Goal: Download file/media

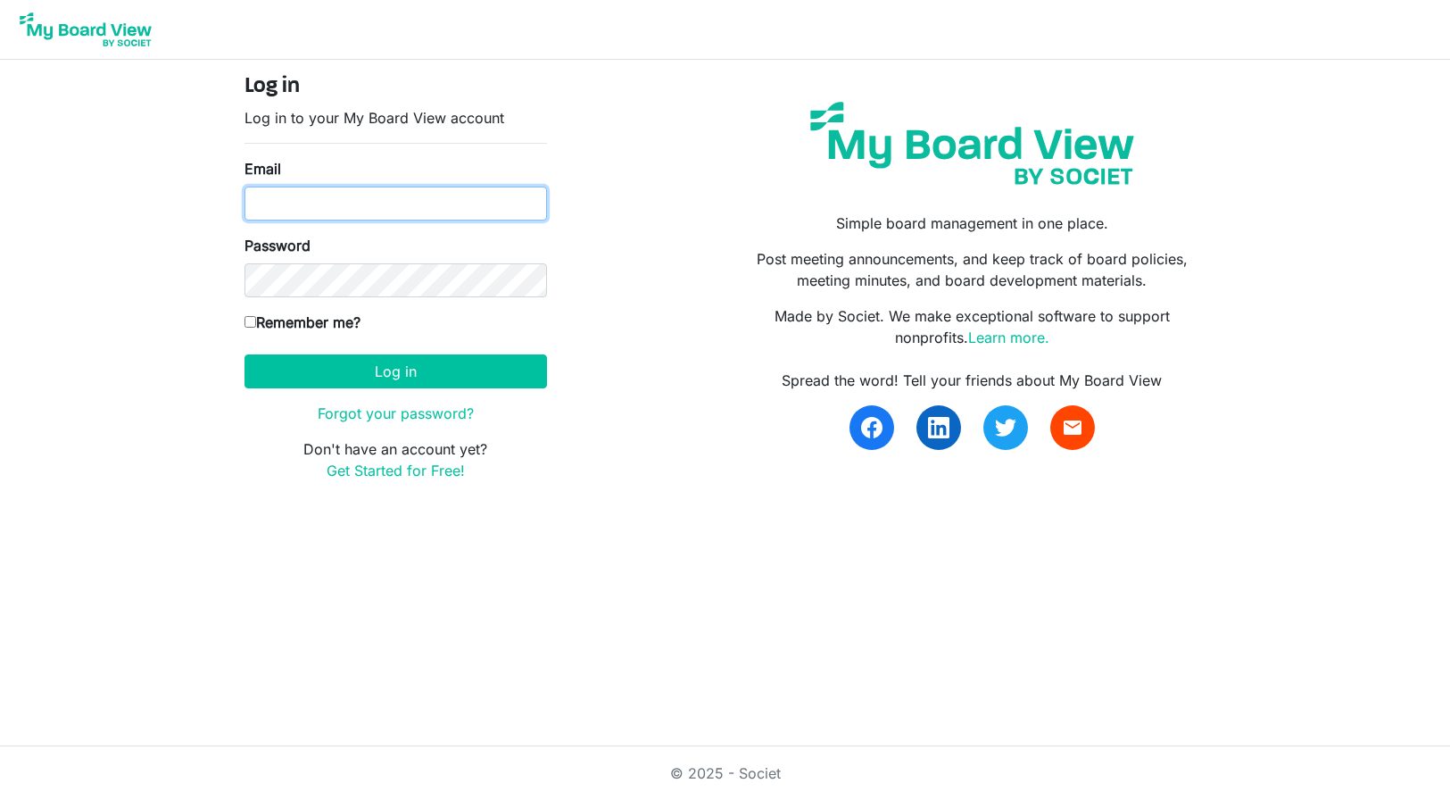
click at [352, 201] on input "Email" at bounding box center [396, 204] width 303 height 34
click at [189, 270] on body "Log in Log in to your My Board View account Email Password Remember me? Europe/…" at bounding box center [725, 255] width 1450 height 510
click at [338, 202] on input "Email" at bounding box center [396, 204] width 303 height 34
click at [117, 223] on body "Log in Log in to your My Board View account Email Password Remember me? Europe/…" at bounding box center [725, 255] width 1450 height 510
click at [333, 203] on input "Email" at bounding box center [396, 204] width 303 height 34
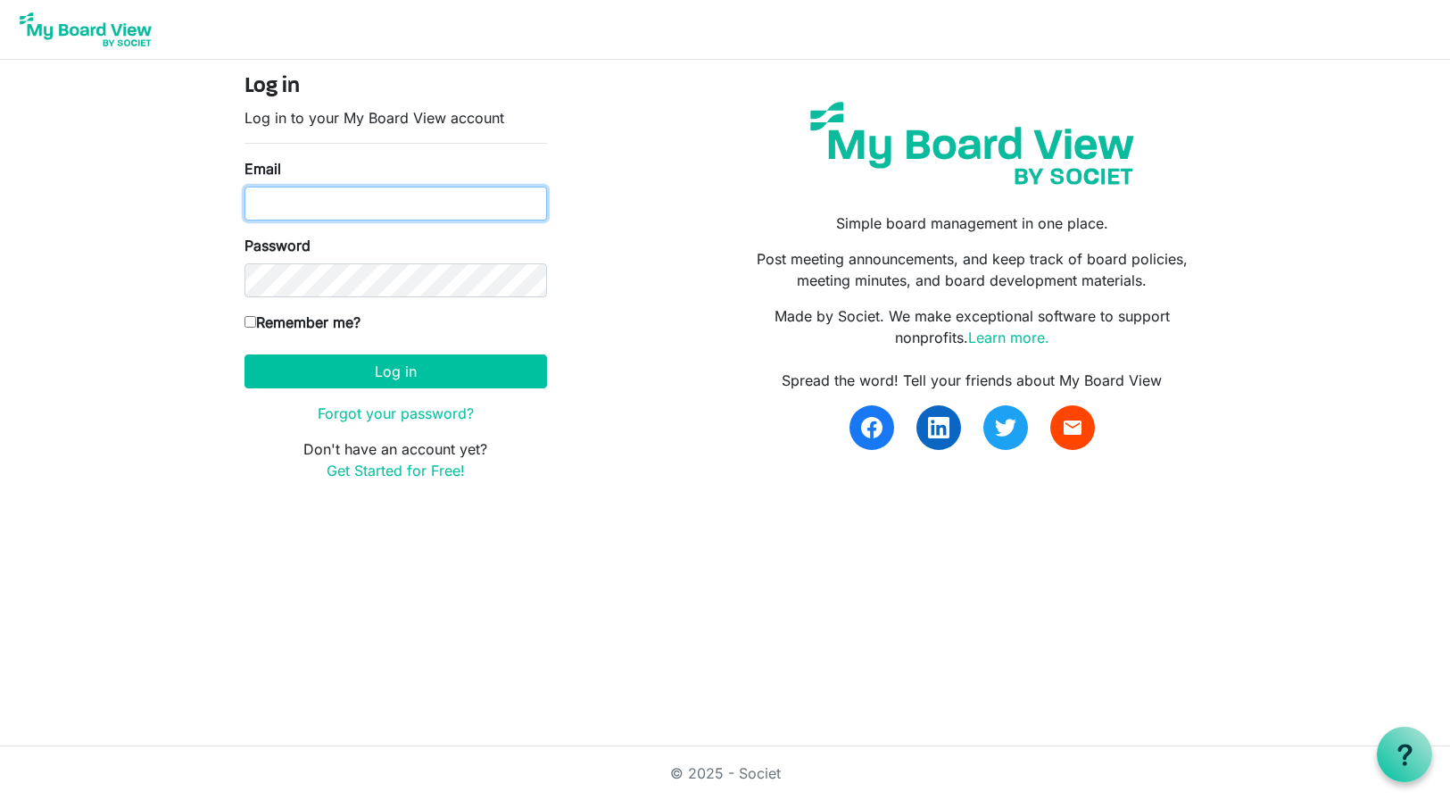
paste input "loyde.mitchell@ltb-test.org"
type input "loyde.mitchell@ltb-test.org"
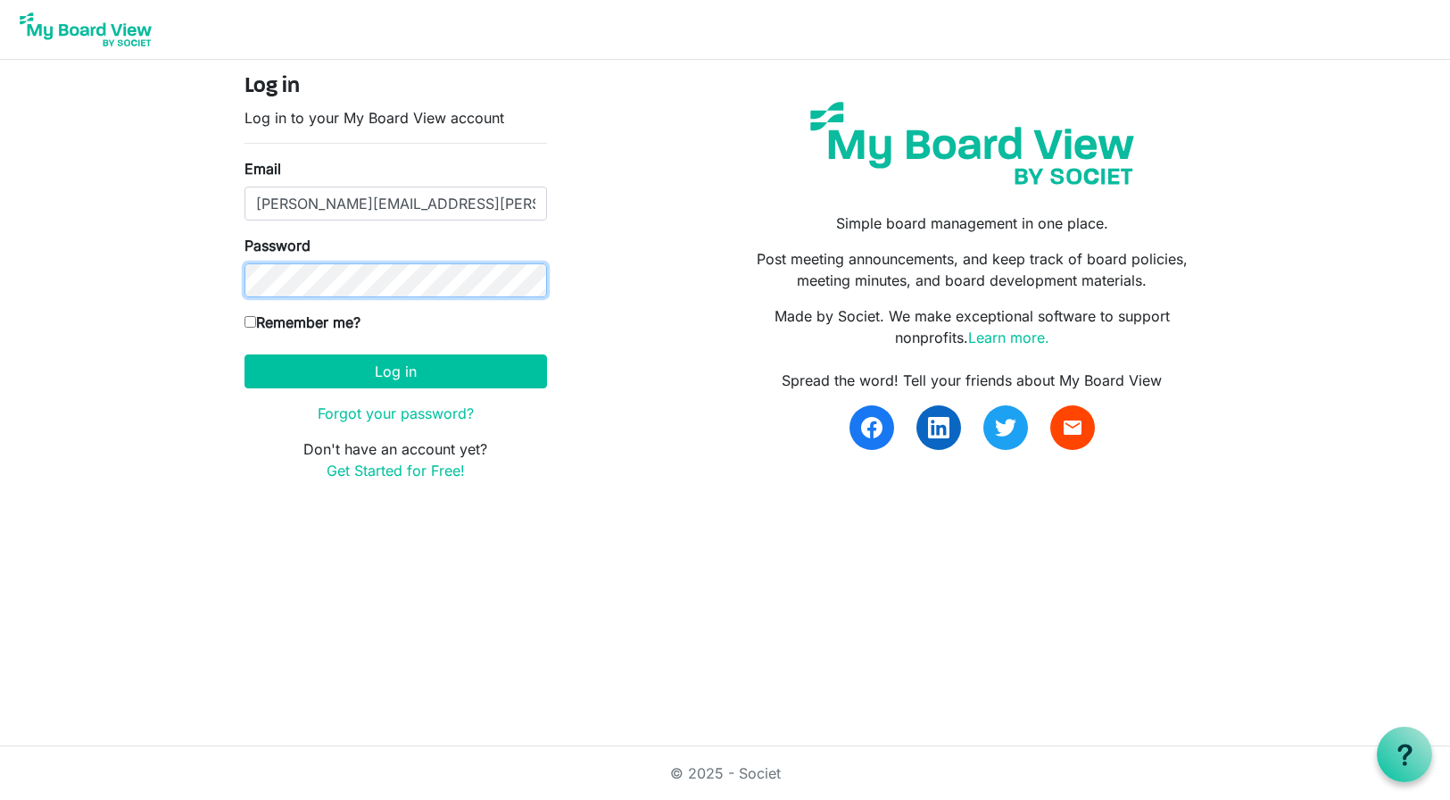
click at [245, 354] on button "Log in" at bounding box center [396, 371] width 303 height 34
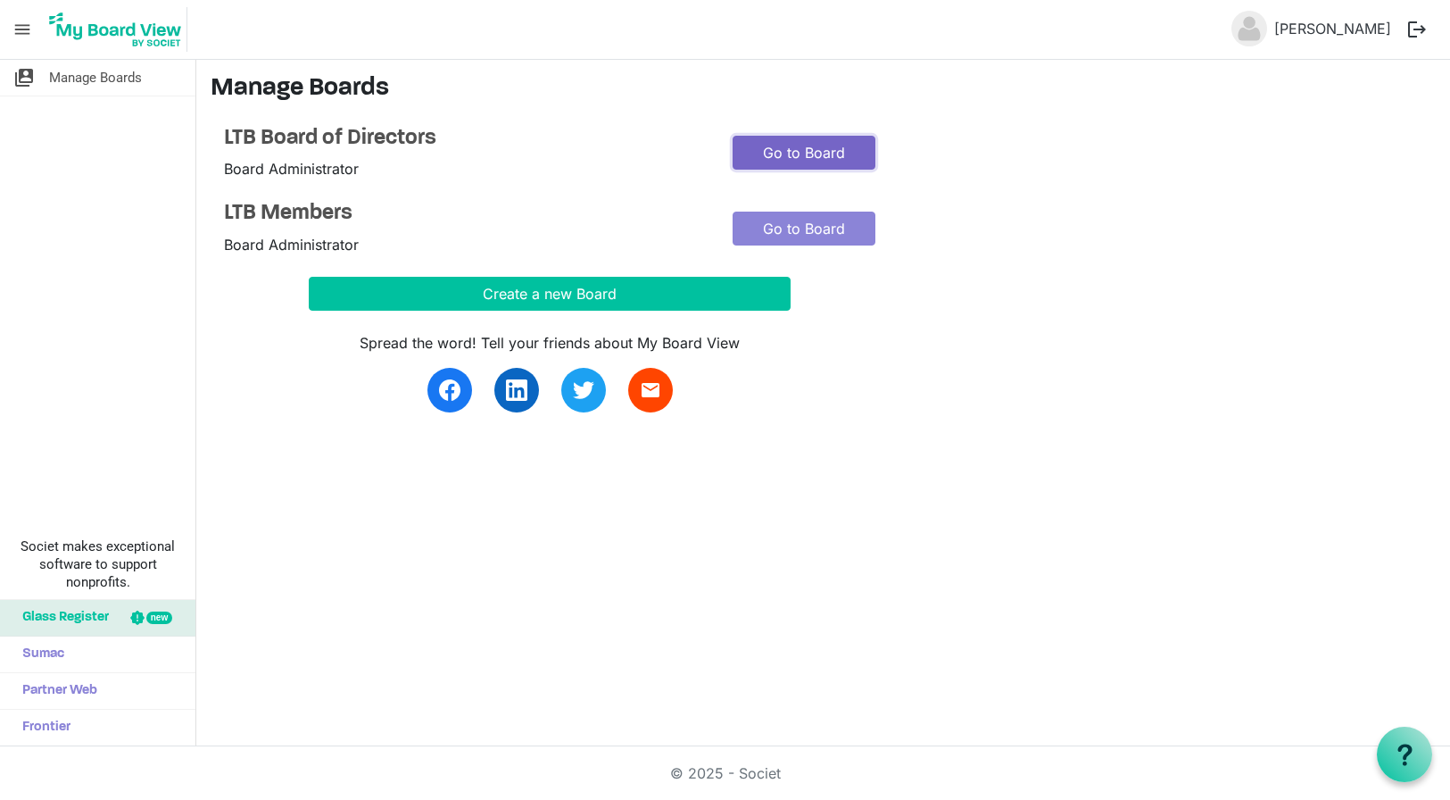
click at [807, 141] on link "Go to Board" at bounding box center [804, 153] width 143 height 34
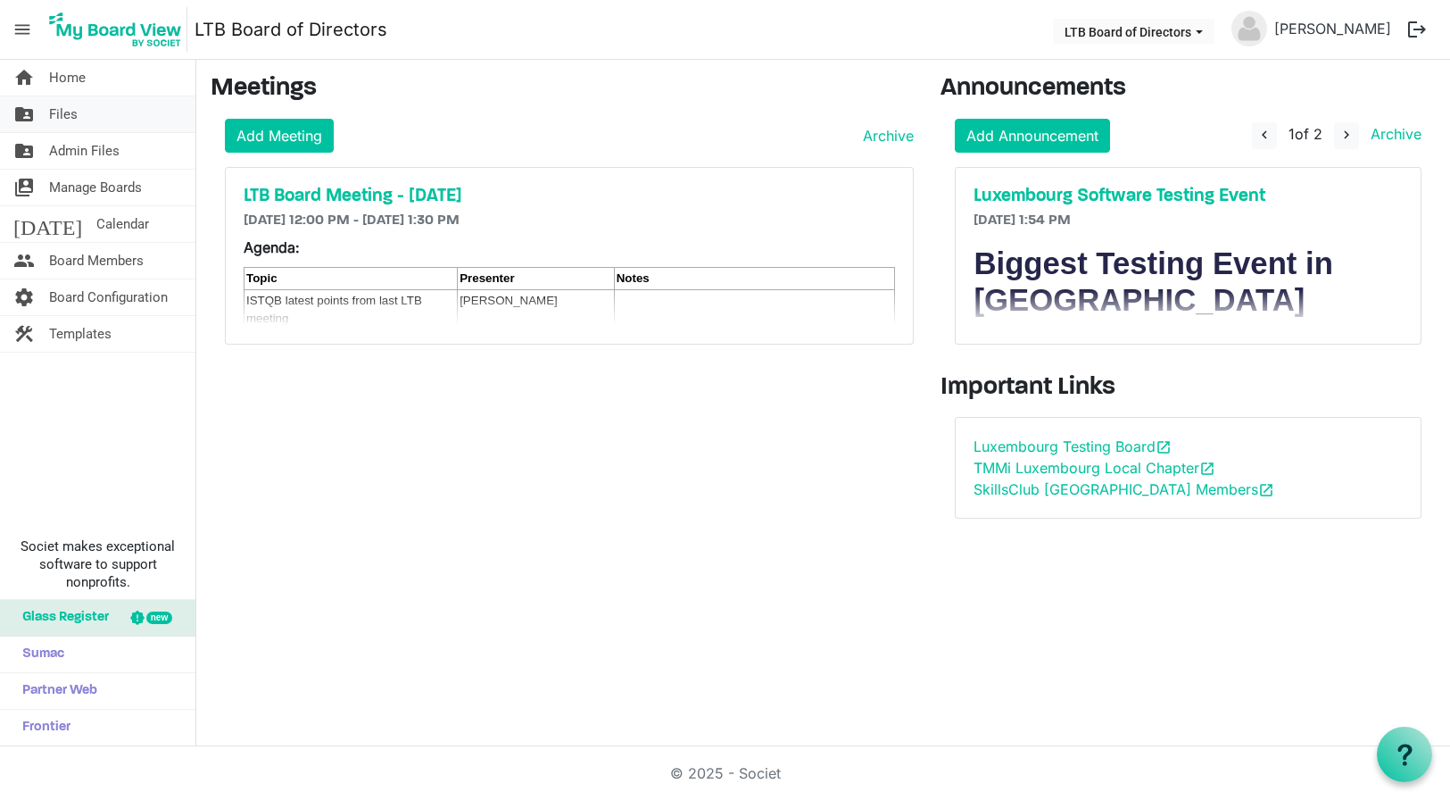
click at [60, 113] on span "Files" at bounding box center [63, 114] width 29 height 36
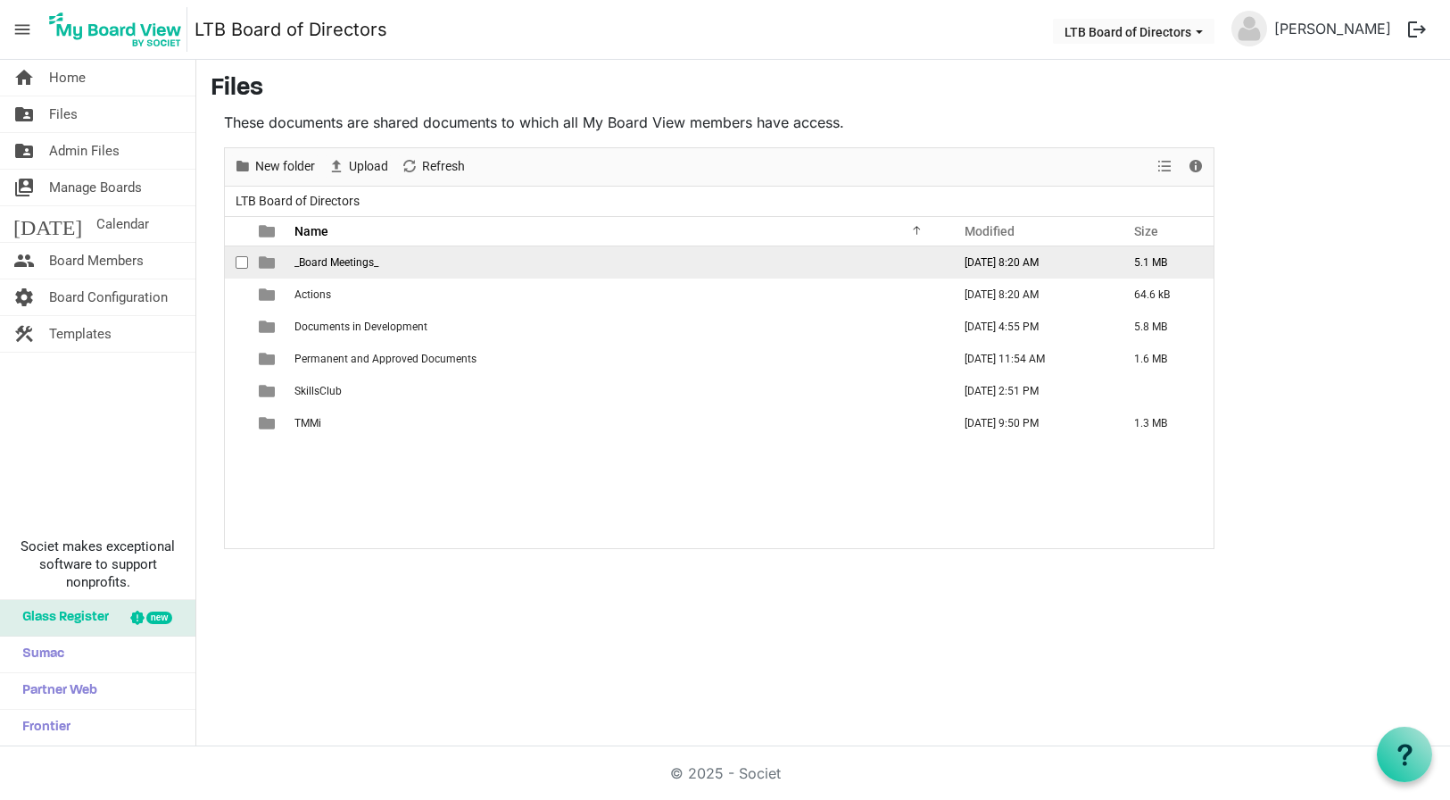
click at [330, 265] on span "_Board Meetings_" at bounding box center [337, 262] width 84 height 12
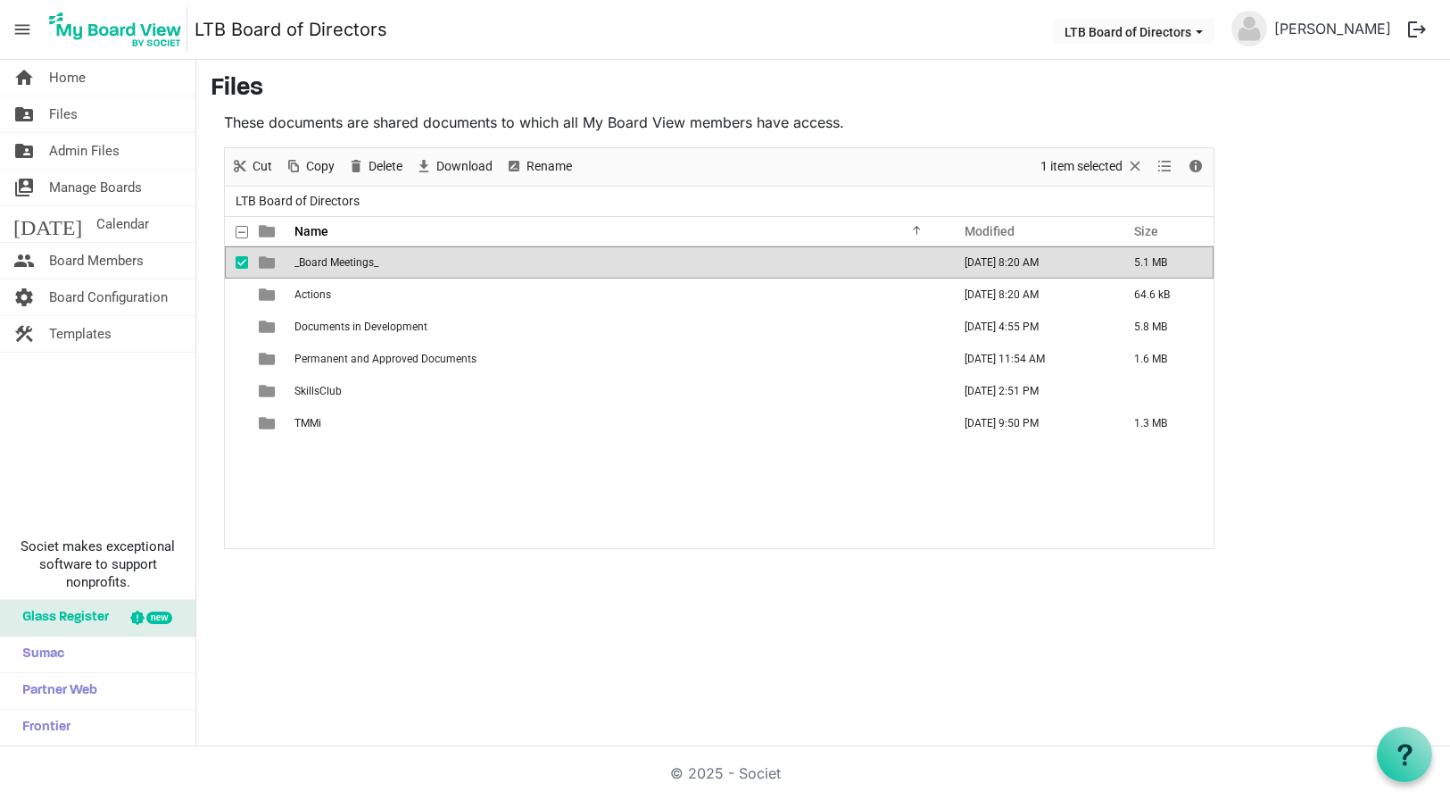
click at [330, 265] on span "_Board Meetings_" at bounding box center [337, 262] width 84 height 12
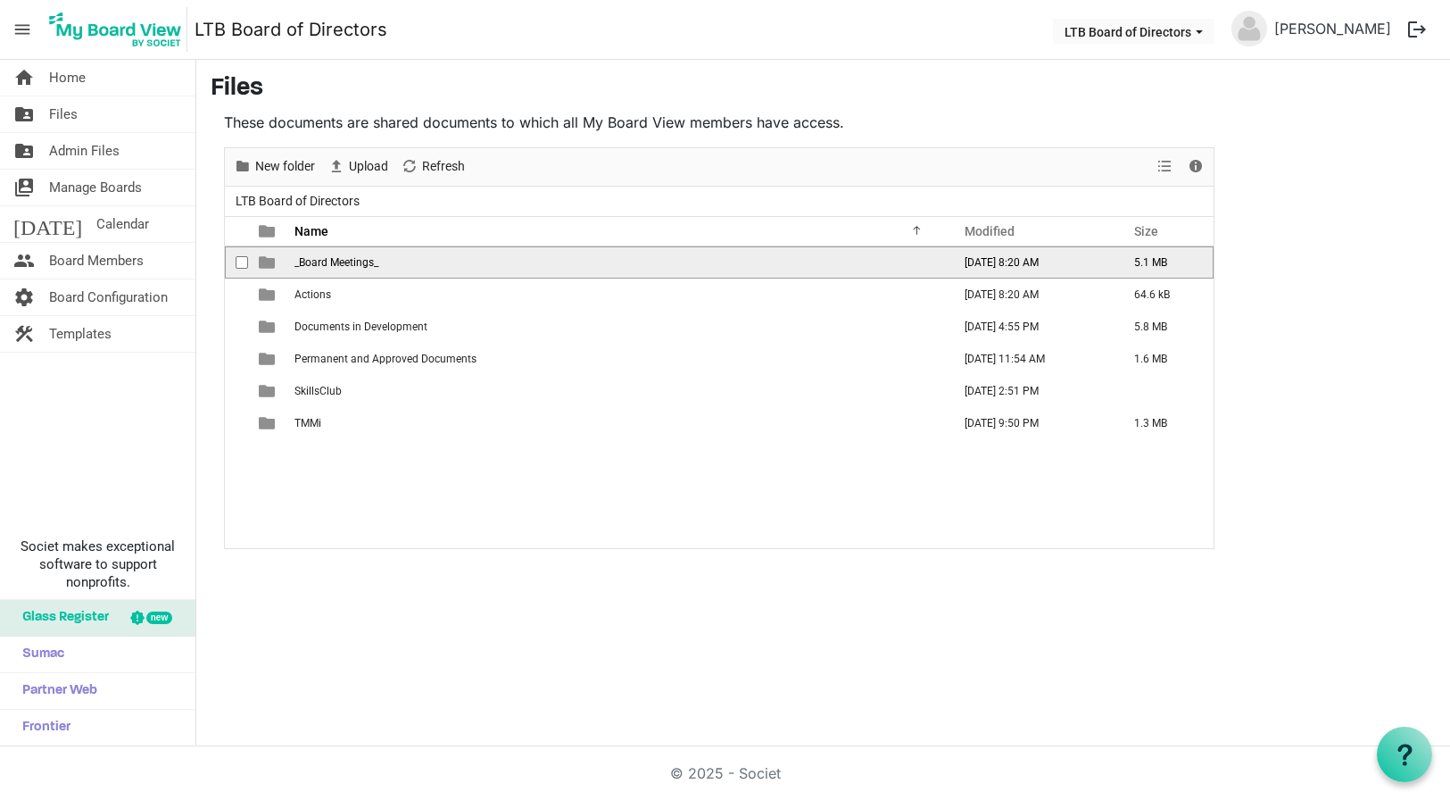
click at [330, 265] on span "_Board Meetings_" at bounding box center [337, 262] width 84 height 12
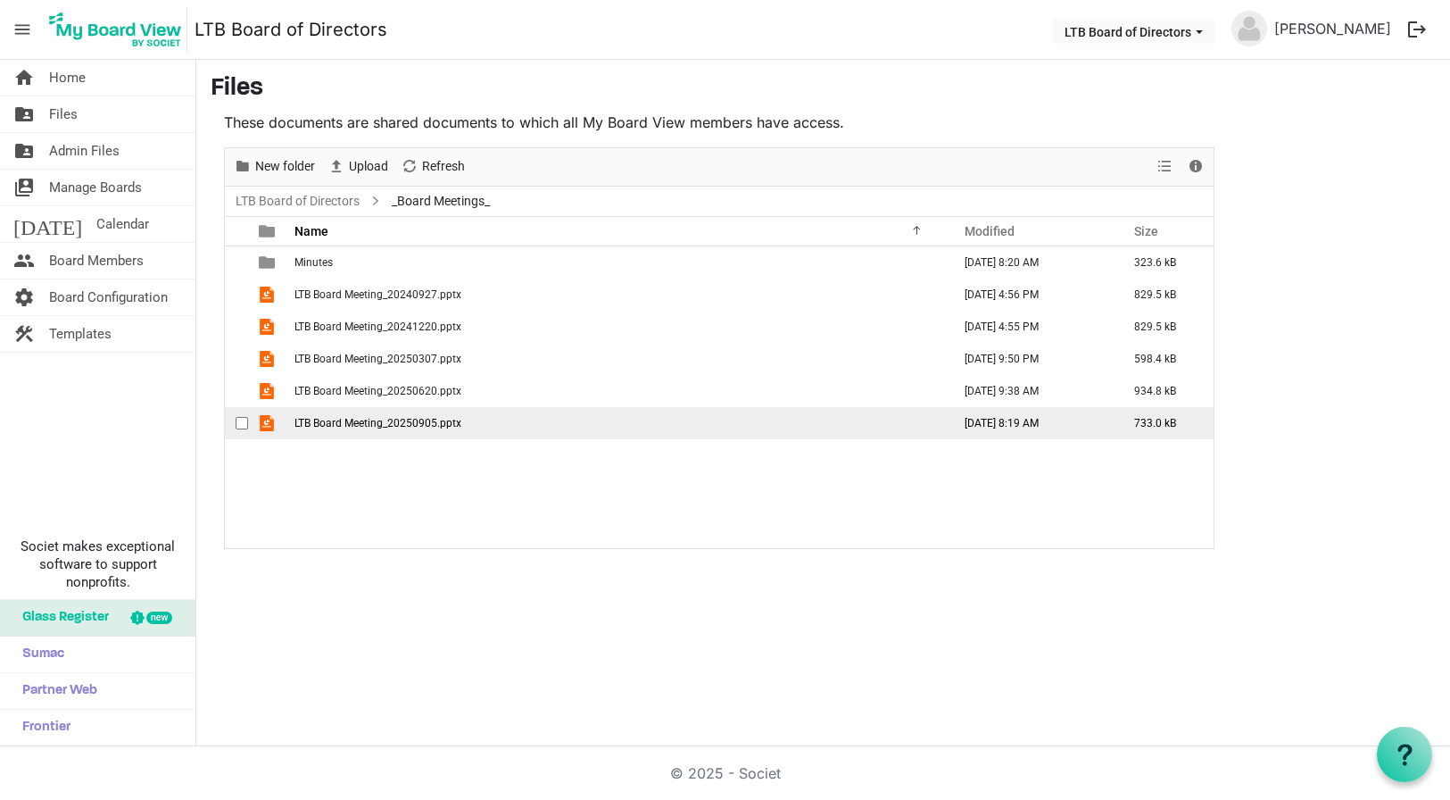
click at [366, 427] on span "LTB Board Meeting_20250905.pptx" at bounding box center [378, 423] width 167 height 12
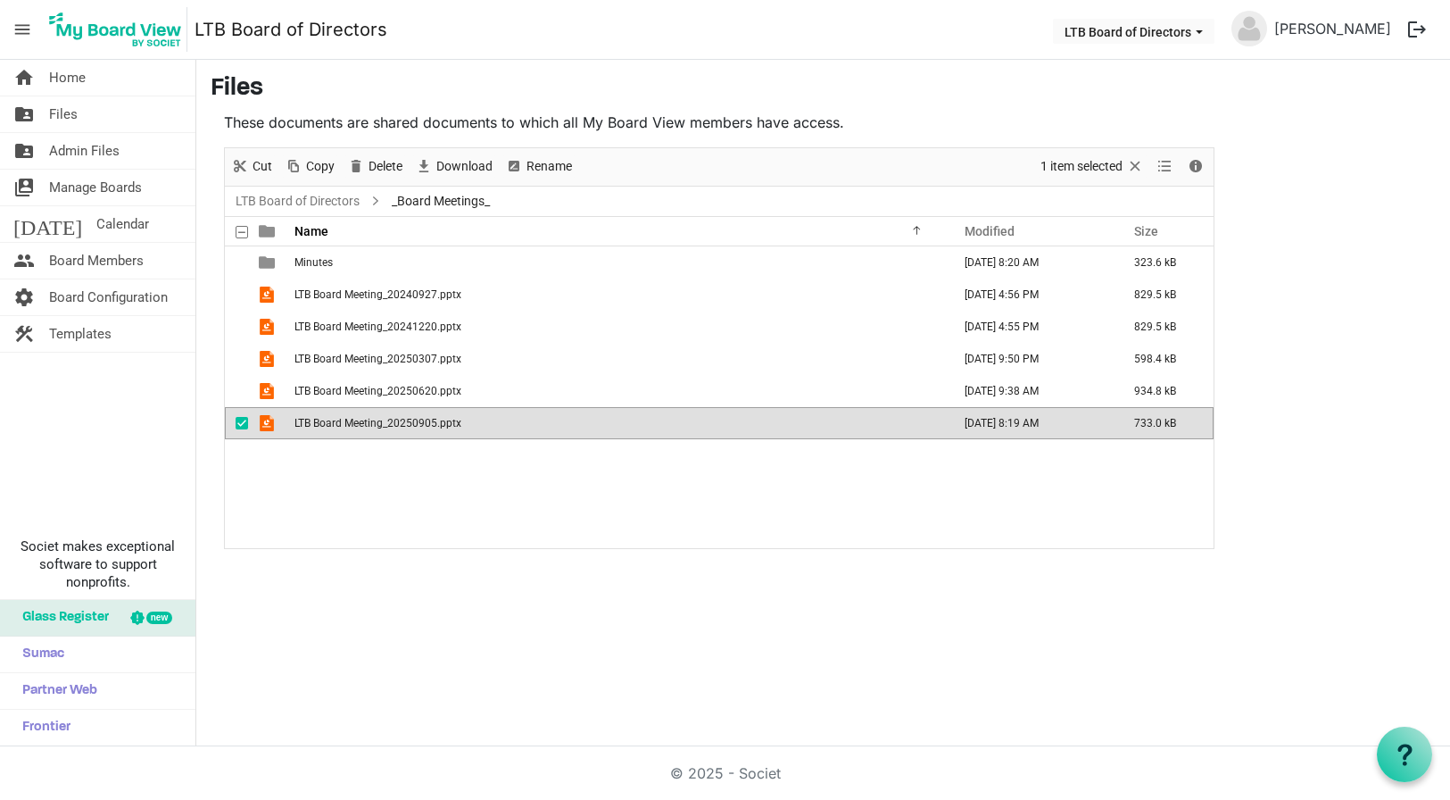
click at [366, 427] on span "LTB Board Meeting_20250905.pptx" at bounding box center [378, 423] width 167 height 12
click at [1407, 742] on div at bounding box center [1404, 753] width 55 height 55
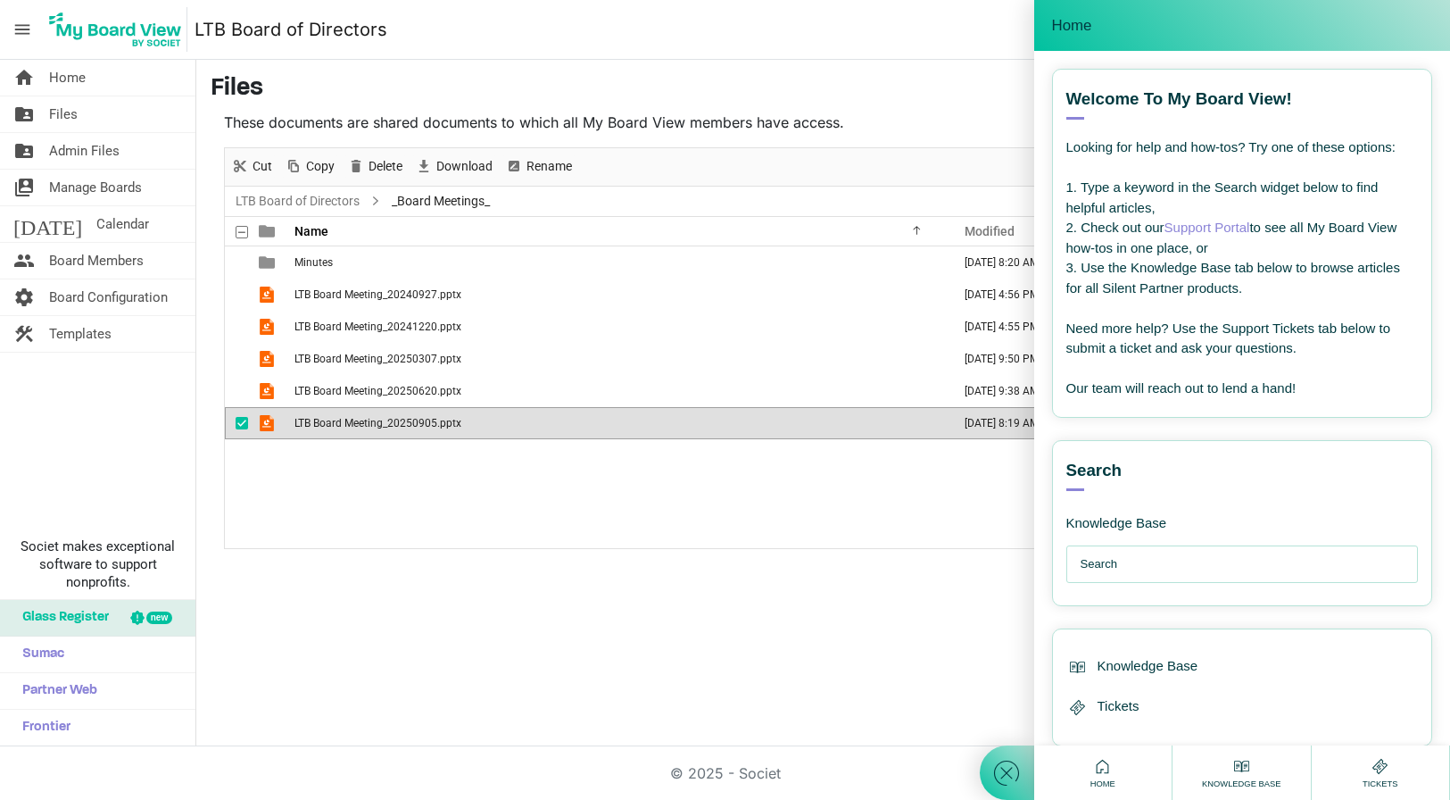
click at [1387, 768] on icon at bounding box center [1380, 766] width 22 height 22
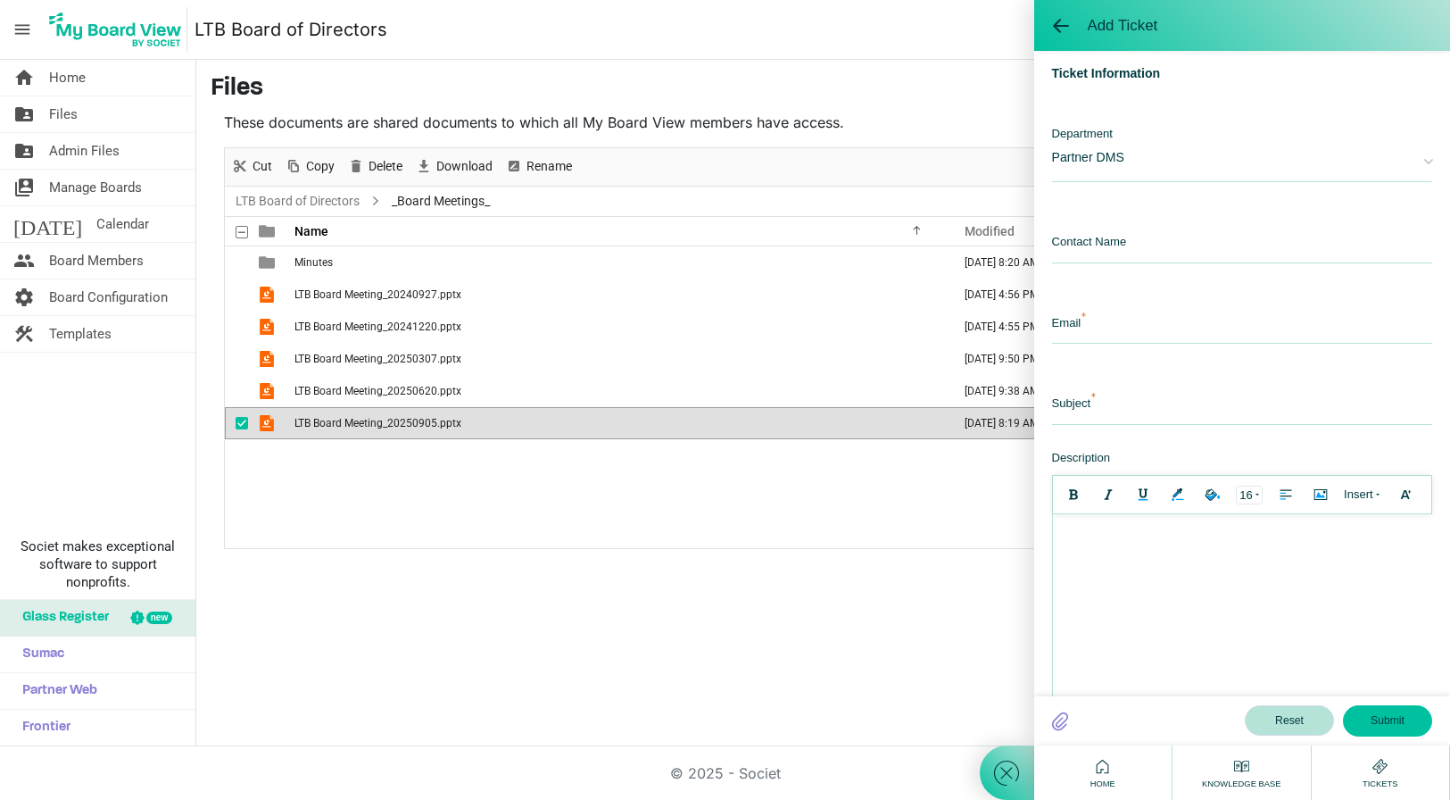
click at [1239, 158] on span "Partner DMS" at bounding box center [1229, 155] width 354 height 59
click at [668, 716] on div "home Home folder_shared Files folder_shared Admin Files switch_account Manage B…" at bounding box center [725, 403] width 1450 height 686
